Goal: Find specific page/section: Find specific page/section

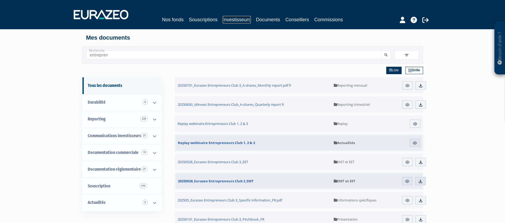
click at [236, 18] on link "Investisseurs" at bounding box center [237, 19] width 28 height 7
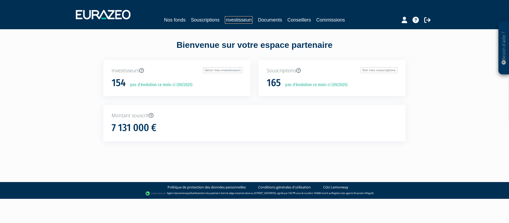
click at [240, 18] on link "Investisseurs" at bounding box center [239, 19] width 28 height 7
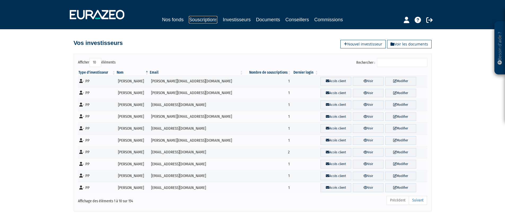
click at [203, 21] on link "Souscriptions" at bounding box center [203, 19] width 29 height 7
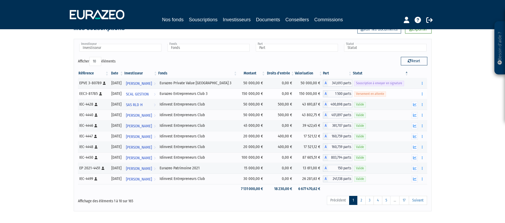
scroll to position [19, 0]
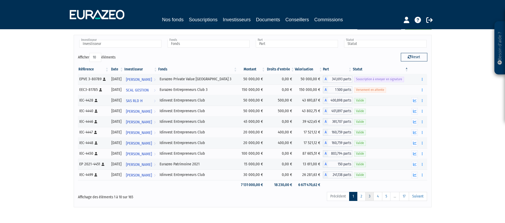
click at [371, 197] on link "3" at bounding box center [370, 196] width 8 height 9
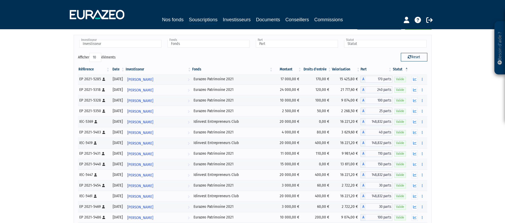
scroll to position [1485, 0]
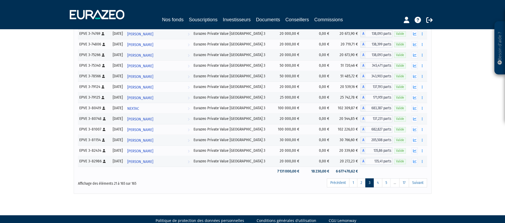
click at [388, 182] on link "5" at bounding box center [386, 182] width 8 height 9
click at [388, 182] on link "6" at bounding box center [386, 182] width 9 height 9
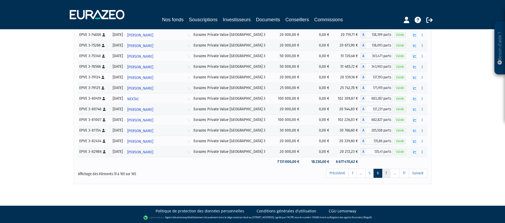
scroll to position [1166, 0]
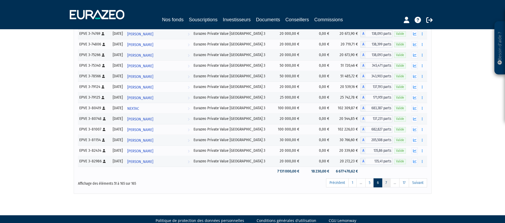
click at [388, 183] on link "7" at bounding box center [386, 182] width 8 height 9
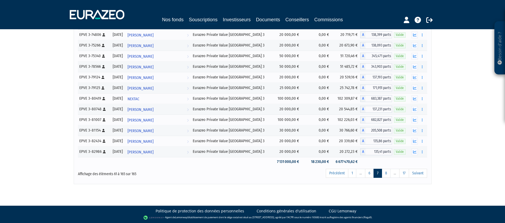
scroll to position [1060, 0]
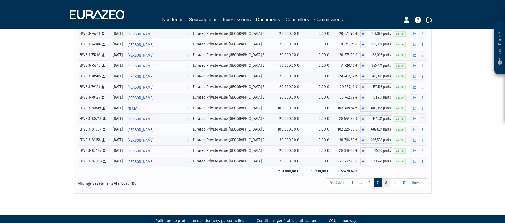
click at [388, 183] on link "8" at bounding box center [386, 182] width 9 height 9
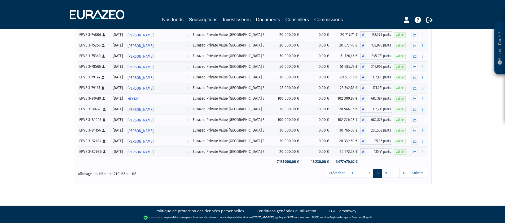
scroll to position [954, 0]
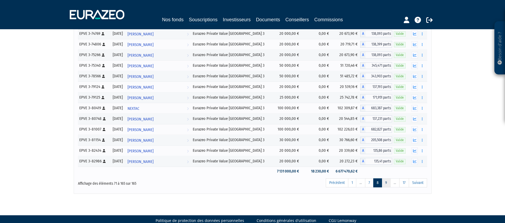
click at [388, 183] on link "9" at bounding box center [386, 182] width 9 height 9
click at [388, 183] on link "10" at bounding box center [386, 182] width 10 height 9
click at [388, 183] on link "11" at bounding box center [386, 182] width 10 height 9
click at [388, 183] on link "12" at bounding box center [386, 182] width 10 height 9
click at [388, 183] on link "13" at bounding box center [386, 182] width 10 height 9
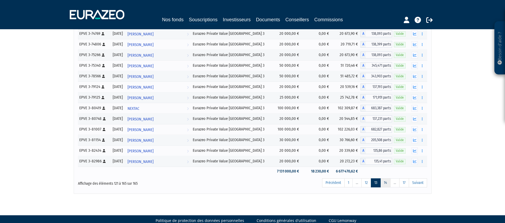
click at [388, 183] on link "14" at bounding box center [386, 182] width 10 height 9
click at [387, 183] on link "15" at bounding box center [385, 182] width 10 height 9
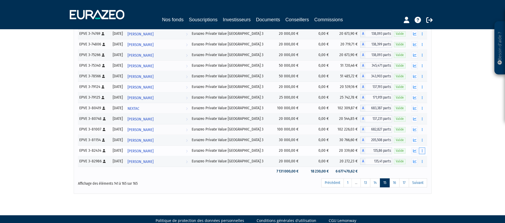
click at [422, 151] on icon "button" at bounding box center [422, 150] width 1 height 3
click at [394, 183] on link "16" at bounding box center [395, 182] width 10 height 9
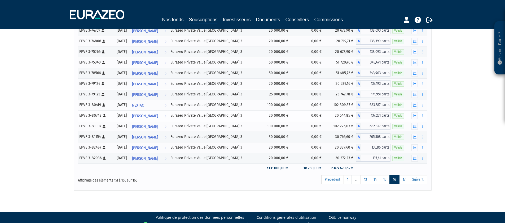
scroll to position [95, 0]
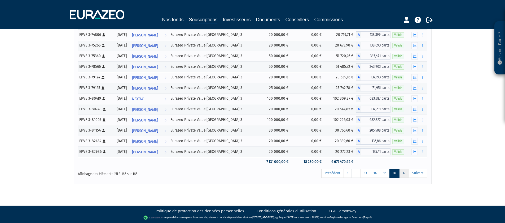
click at [405, 174] on link "17" at bounding box center [404, 172] width 10 height 9
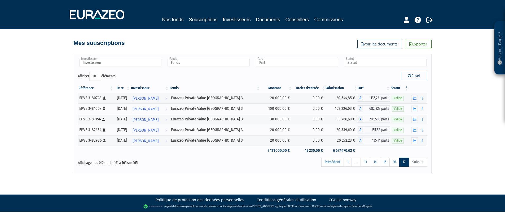
scroll to position [0, 0]
click at [350, 161] on link "1" at bounding box center [350, 161] width 8 height 9
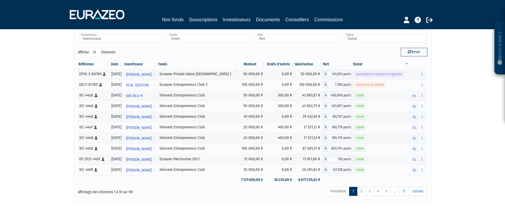
scroll to position [25, 0]
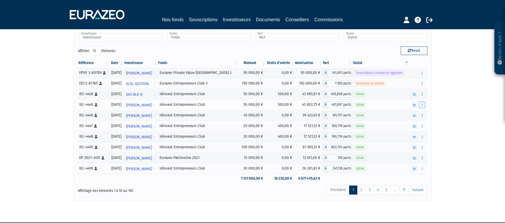
click at [423, 105] on button "button" at bounding box center [422, 104] width 6 height 7
